Goal: Complete application form: Complete application form

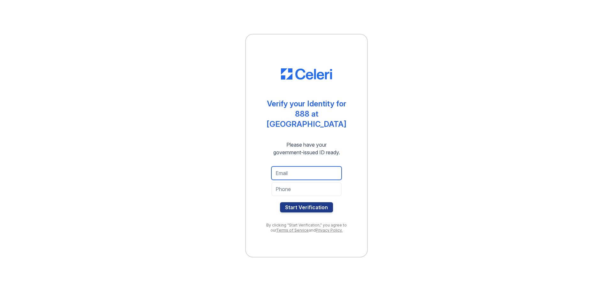
click at [299, 170] on input "email" at bounding box center [306, 172] width 70 height 13
type input "[EMAIL_ADDRESS][DOMAIN_NAME]"
click at [303, 186] on input "tel" at bounding box center [306, 188] width 70 height 13
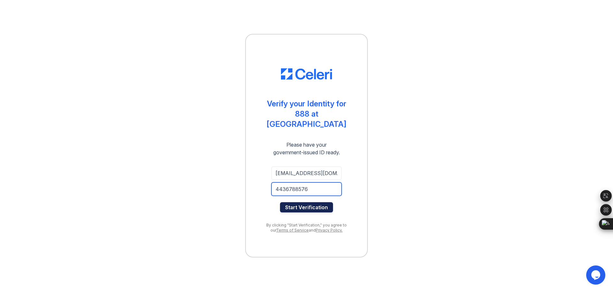
type input "4436788576"
click at [307, 202] on button "Start Verification" at bounding box center [306, 207] width 53 height 10
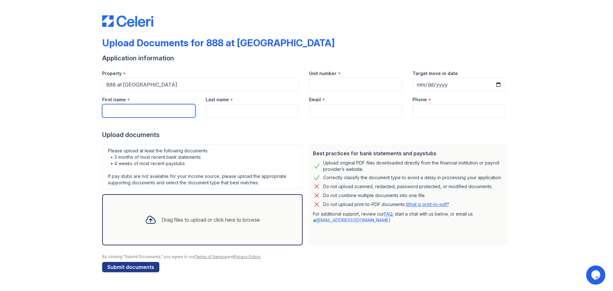
click at [162, 111] on input "First name" at bounding box center [148, 110] width 93 height 13
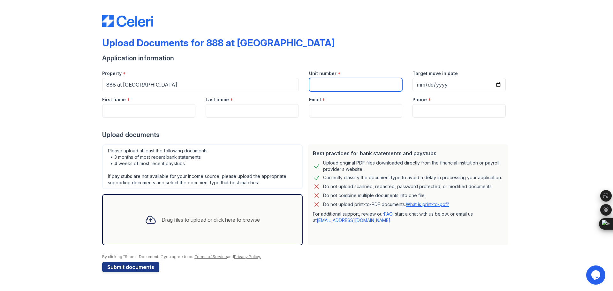
click at [319, 87] on input "Unit number" at bounding box center [355, 84] width 93 height 13
type input "3211"
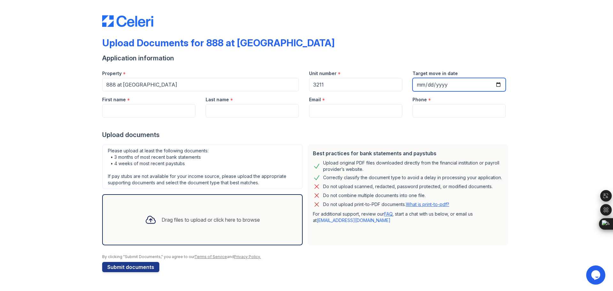
click at [441, 86] on input "Target move in date" at bounding box center [459, 84] width 93 height 13
type input "2025-09-10"
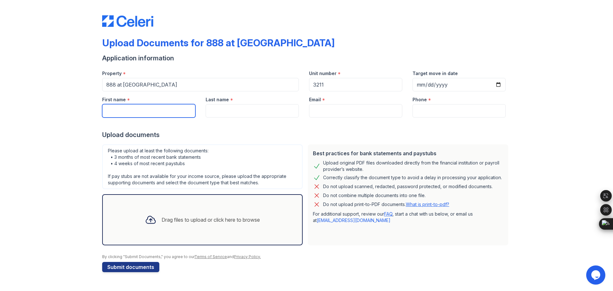
click at [141, 106] on input "First name" at bounding box center [148, 110] width 93 height 13
type input "y"
type input "Yuxin"
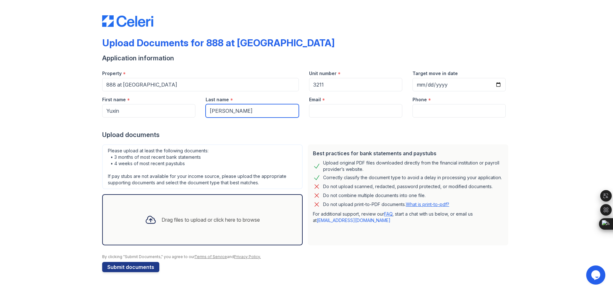
type input "Zhu"
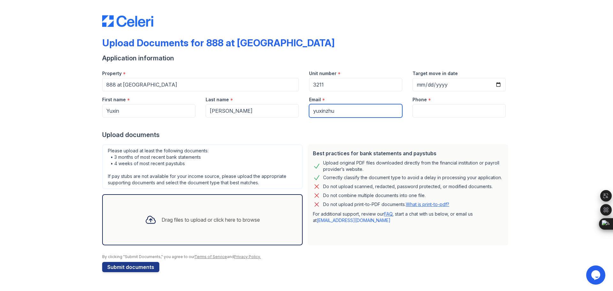
type input "[EMAIL_ADDRESS][DOMAIN_NAME]"
type input "4436788576"
click at [237, 161] on div "Please upload at least the following documents: • 3 months of most recent bank …" at bounding box center [202, 166] width 201 height 45
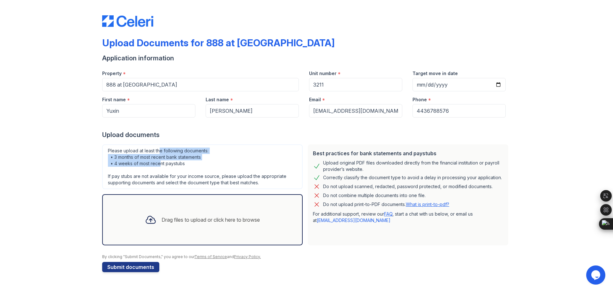
drag, startPoint x: 159, startPoint y: 151, endPoint x: 159, endPoint y: 165, distance: 13.7
click at [159, 165] on div "Please upload at least the following documents: • 3 months of most recent bank …" at bounding box center [202, 166] width 201 height 45
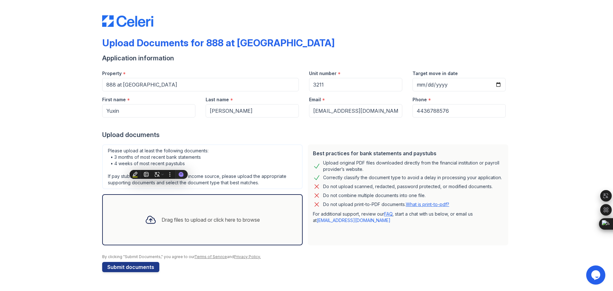
click at [206, 167] on div "Please upload at least the following documents: • 3 months of most recent bank …" at bounding box center [202, 166] width 201 height 45
drag, startPoint x: 189, startPoint y: 164, endPoint x: 111, endPoint y: 163, distance: 77.6
click at [111, 163] on div "Please upload at least the following documents: • 3 months of most recent bank …" at bounding box center [202, 166] width 201 height 45
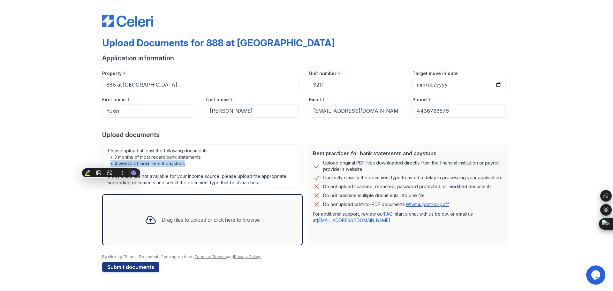
click at [107, 152] on div at bounding box center [107, 152] width 0 height 0
click at [205, 166] on div "Please upload at least the following documents: • 3 months of most recent bank …" at bounding box center [202, 166] width 201 height 45
drag, startPoint x: 189, startPoint y: 166, endPoint x: 111, endPoint y: 163, distance: 78.3
click at [111, 163] on div "Please upload at least the following documents: • 3 months of most recent bank …" at bounding box center [202, 166] width 201 height 45
click at [184, 171] on div "Please upload at least the following documents: • 3 months of most recent bank …" at bounding box center [202, 166] width 201 height 45
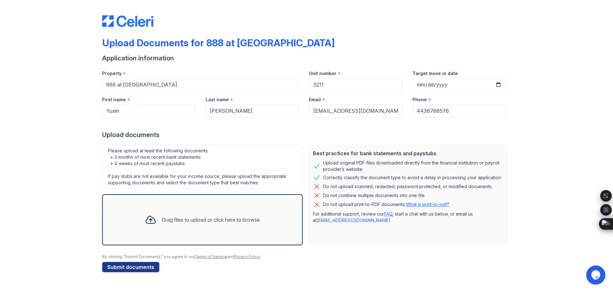
click at [194, 177] on div "Please upload at least the following documents: • 3 months of most recent bank …" at bounding box center [202, 166] width 201 height 45
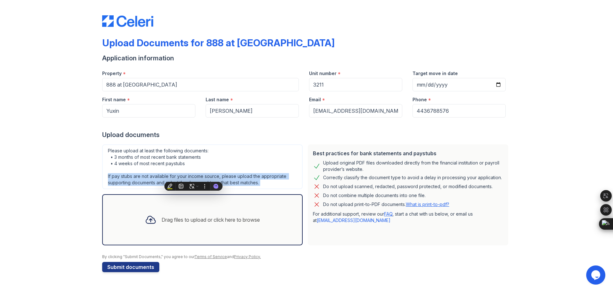
click at [194, 177] on div "Please upload at least the following documents: • 3 months of most recent bank …" at bounding box center [202, 166] width 201 height 45
click at [189, 164] on div at bounding box center [189, 164] width 0 height 0
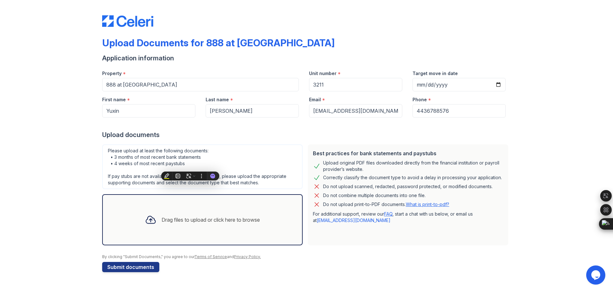
click at [283, 163] on div "Please upload at least the following documents: • 3 months of most recent bank …" at bounding box center [202, 166] width 201 height 45
click at [169, 212] on div "Drag files to upload or click here to browse" at bounding box center [202, 220] width 125 height 22
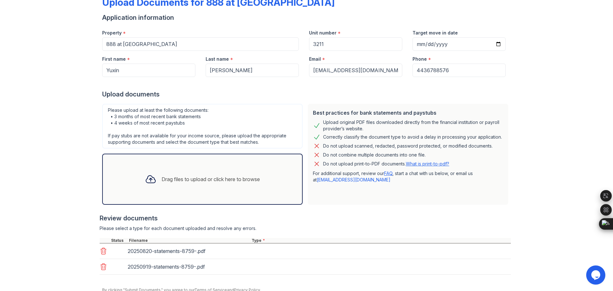
scroll to position [68, 0]
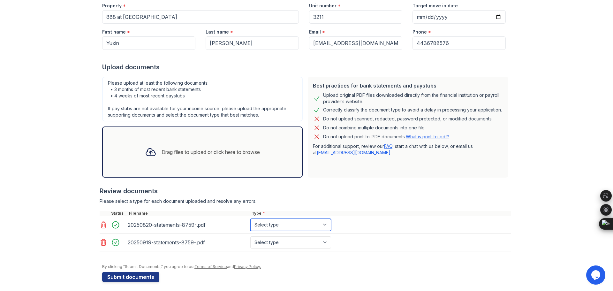
click at [270, 224] on select "Select type Paystub Bank Statement Offer Letter Tax Documents Benefit Award Let…" at bounding box center [290, 225] width 81 height 12
select select "bank_statement"
click at [250, 219] on select "Select type Paystub Bank Statement Offer Letter Tax Documents Benefit Award Let…" at bounding box center [290, 225] width 81 height 12
click at [272, 234] on div "20250919-statements-8759-.pdf Select type Paystub Bank Statement Offer Letter T…" at bounding box center [305, 243] width 411 height 18
click at [272, 242] on select "Select type Paystub Bank Statement Offer Letter Tax Documents Benefit Award Let…" at bounding box center [290, 242] width 81 height 12
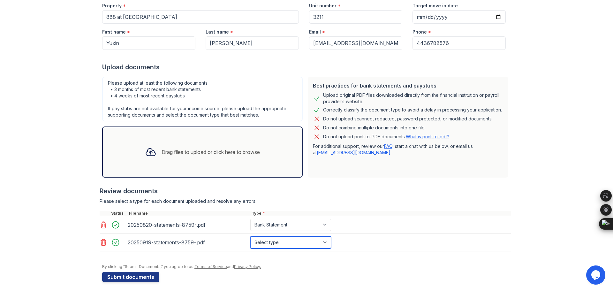
select select "bank_statement"
click at [250, 236] on select "Select type Paystub Bank Statement Offer Letter Tax Documents Benefit Award Let…" at bounding box center [290, 242] width 81 height 12
click at [136, 275] on button "Submit documents" at bounding box center [130, 277] width 57 height 10
click at [449, 13] on input "2025-09-10" at bounding box center [459, 16] width 93 height 13
click at [445, 15] on input "2025-09-10" at bounding box center [459, 16] width 93 height 13
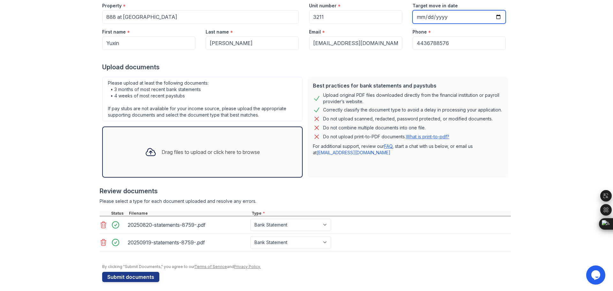
click at [442, 17] on input "2025-09-10" at bounding box center [459, 16] width 93 height 13
click at [449, 19] on input "Target move in date" at bounding box center [459, 16] width 93 height 13
click at [429, 18] on input "Target move in date" at bounding box center [459, 16] width 93 height 13
click at [440, 13] on input "Target move in date" at bounding box center [459, 16] width 93 height 13
click at [446, 18] on input "Target move in date" at bounding box center [459, 16] width 93 height 13
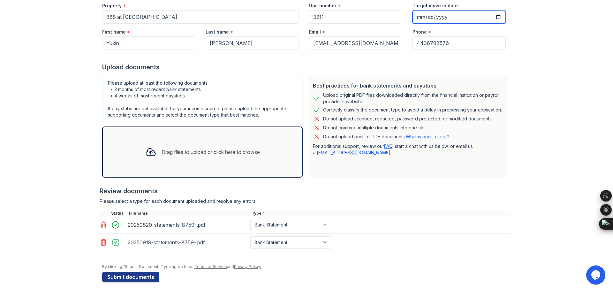
click at [443, 18] on input "Target move in date" at bounding box center [459, 16] width 93 height 13
click at [440, 18] on input "Target move in date" at bounding box center [459, 16] width 93 height 13
type input "2025-10-03"
click at [127, 277] on button "Submit documents" at bounding box center [130, 277] width 57 height 10
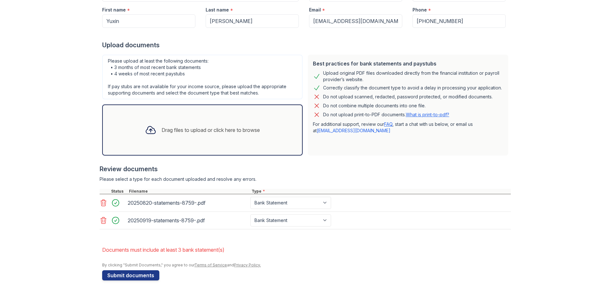
scroll to position [110, 0]
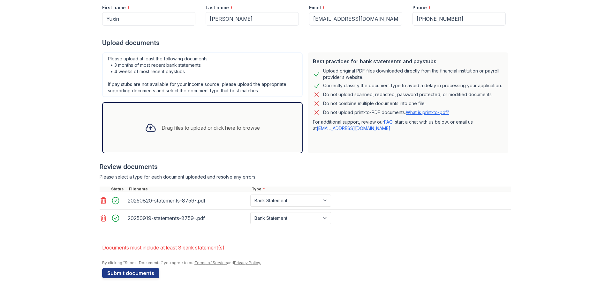
click at [150, 127] on icon at bounding box center [150, 127] width 9 height 7
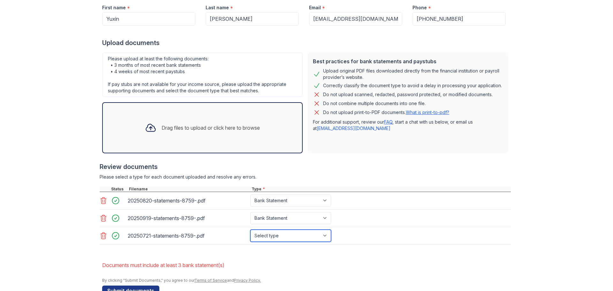
click at [272, 235] on select "Select type Paystub Bank Statement Offer Letter Tax Documents Benefit Award Let…" at bounding box center [290, 236] width 81 height 12
select select "bank_statement"
click at [250, 230] on select "Select type Paystub Bank Statement Offer Letter Tax Documents Benefit Award Let…" at bounding box center [290, 236] width 81 height 12
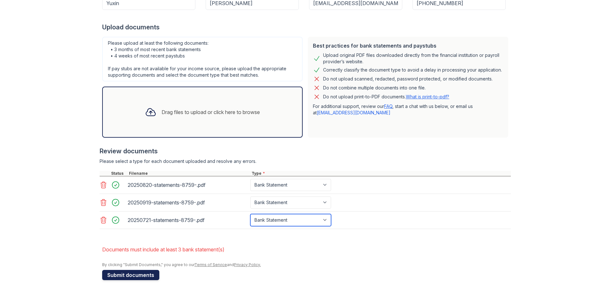
scroll to position [127, 0]
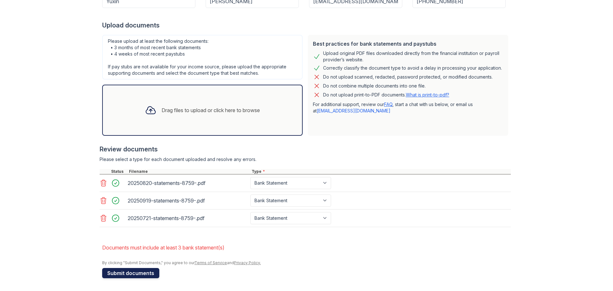
click at [135, 274] on button "Submit documents" at bounding box center [130, 273] width 57 height 10
